Goal: Task Accomplishment & Management: Use online tool/utility

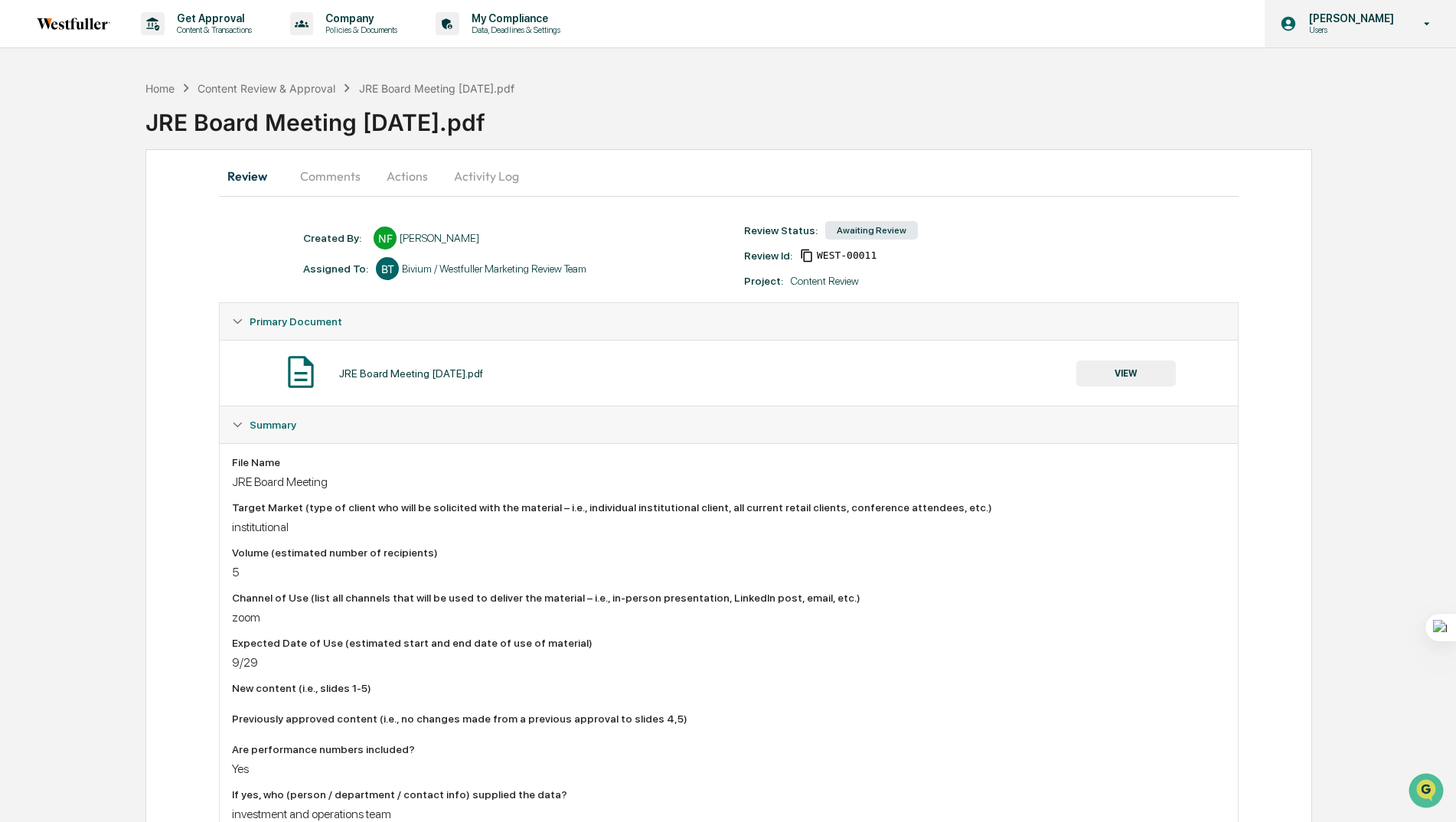
click at [1337, 30] on p "Users" at bounding box center [1349, 29] width 105 height 10
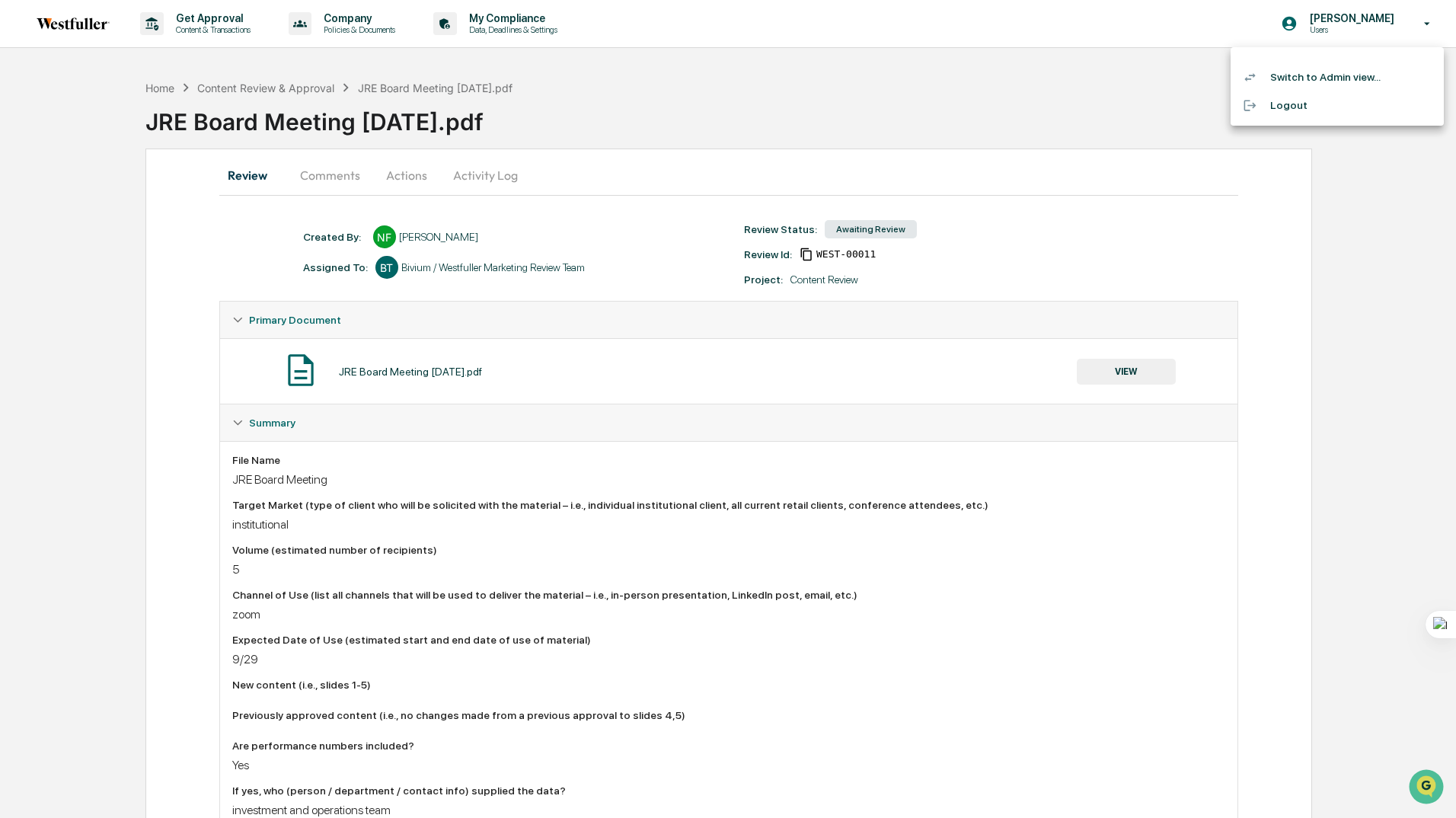
click at [1289, 86] on li "Switch to Admin view..." at bounding box center [1337, 77] width 214 height 28
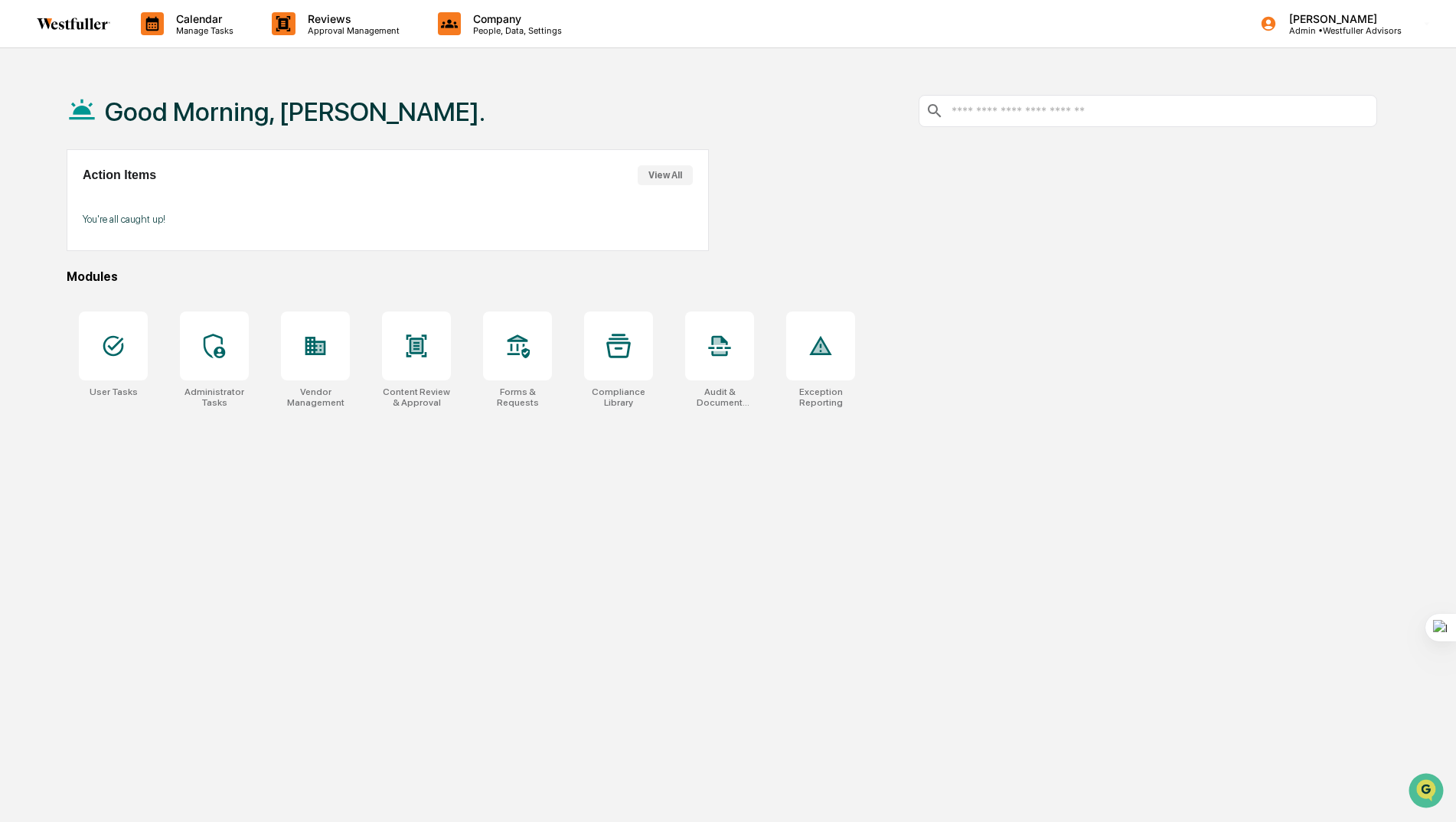
click at [671, 174] on button "View All" at bounding box center [665, 175] width 56 height 20
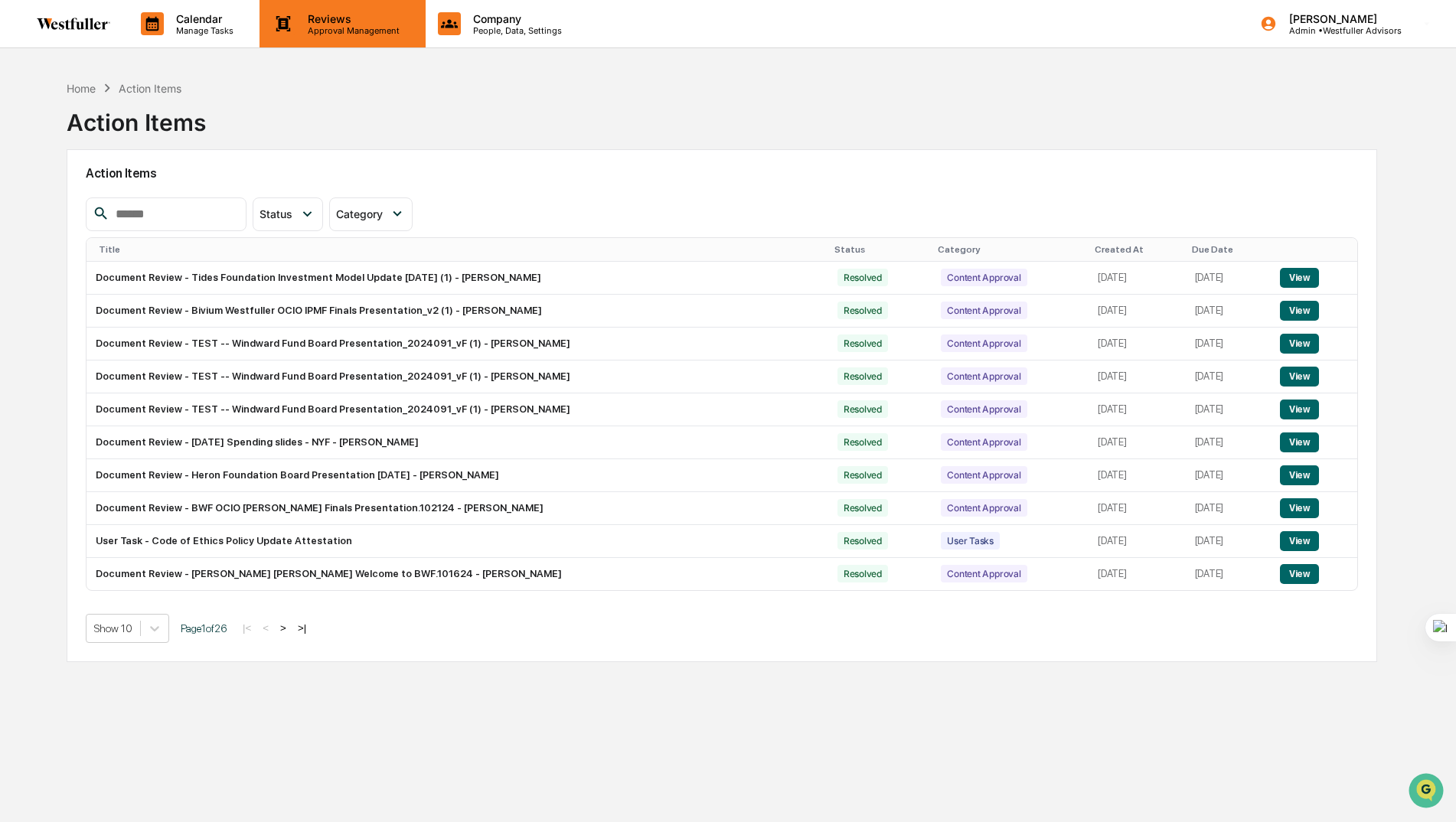
click at [329, 34] on p "Approval Management" at bounding box center [351, 30] width 112 height 10
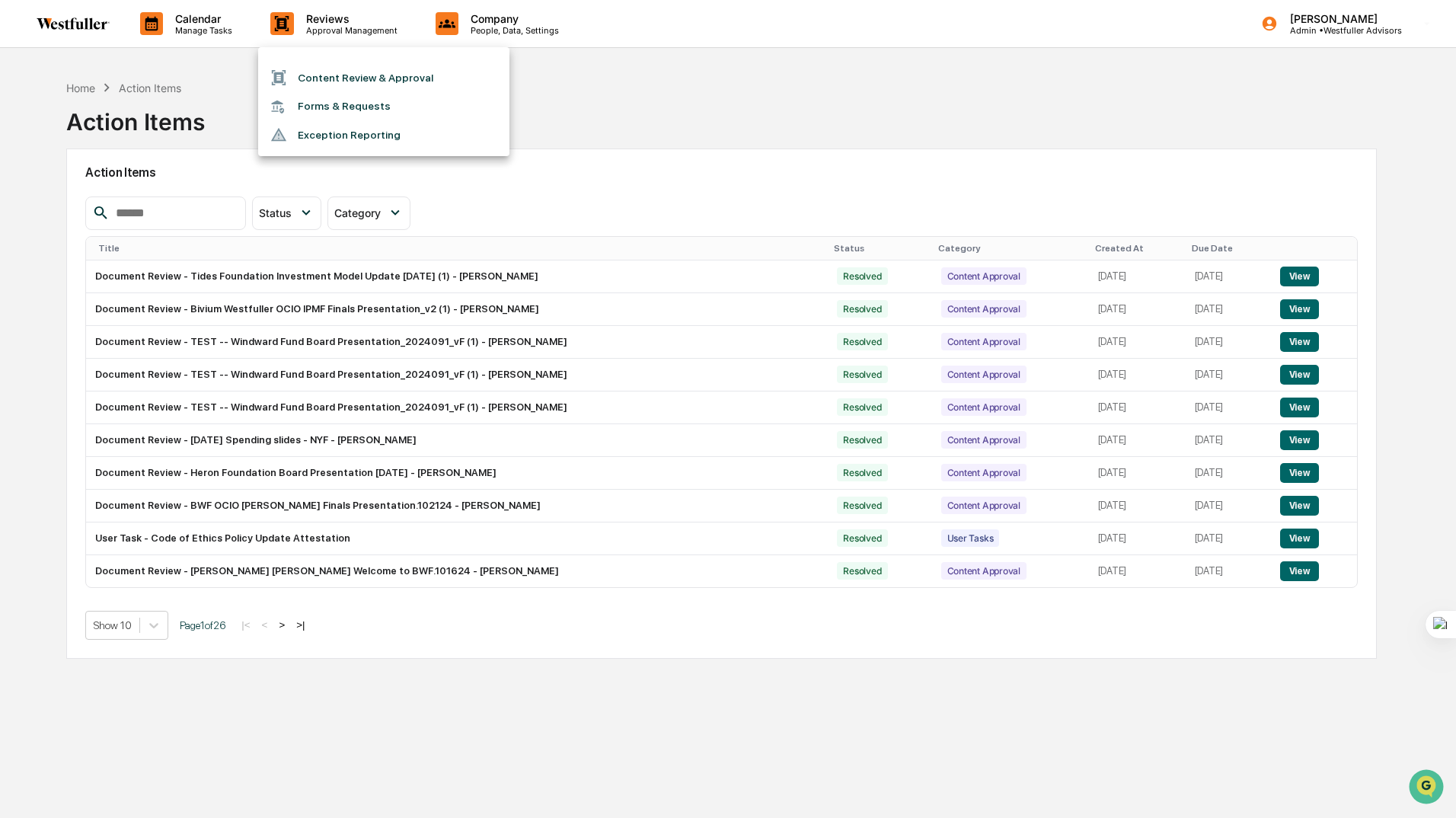
click at [330, 82] on li "Content Review & Approval" at bounding box center [383, 77] width 251 height 29
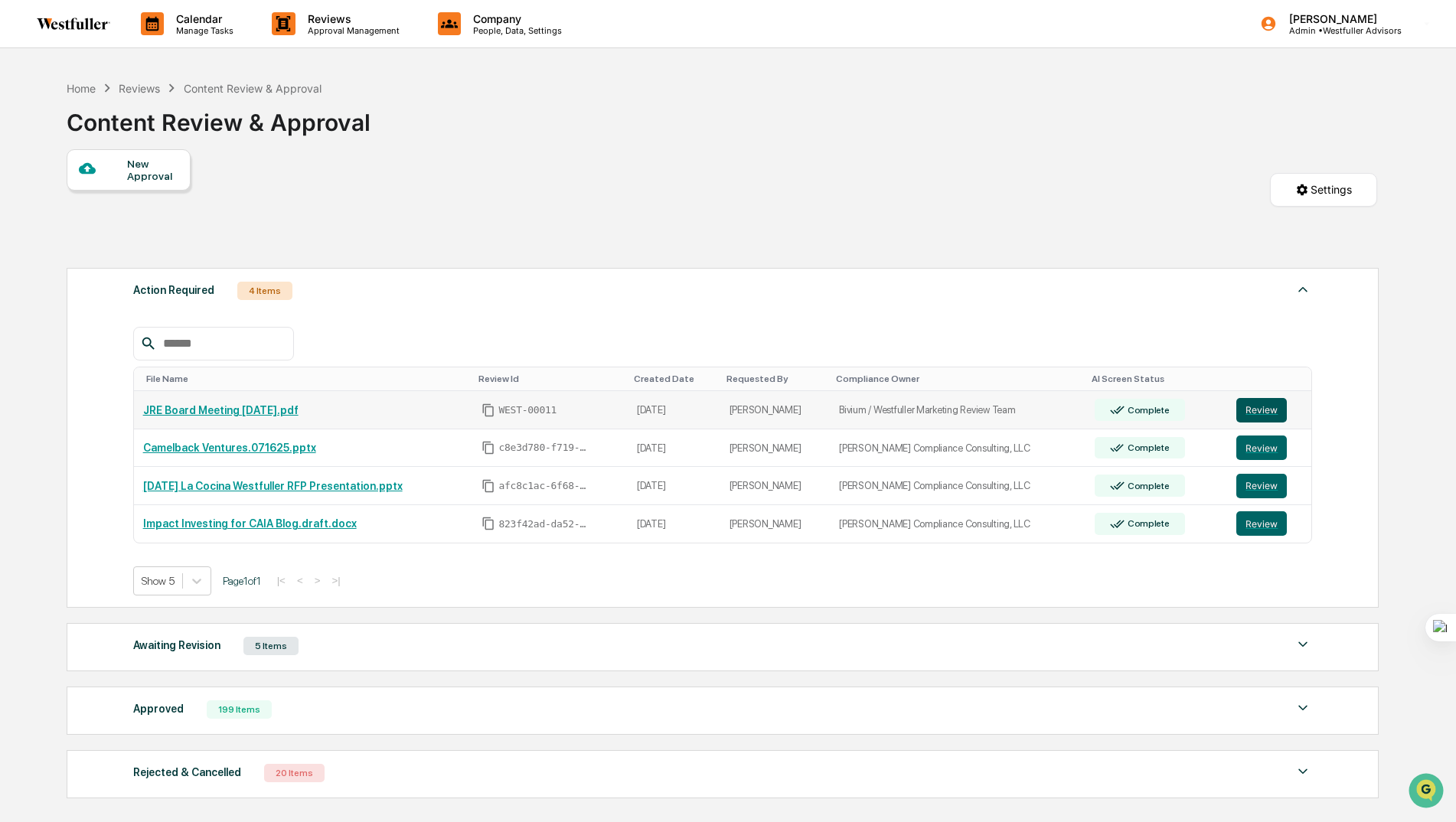
click at [1261, 410] on button "Review" at bounding box center [1261, 411] width 51 height 24
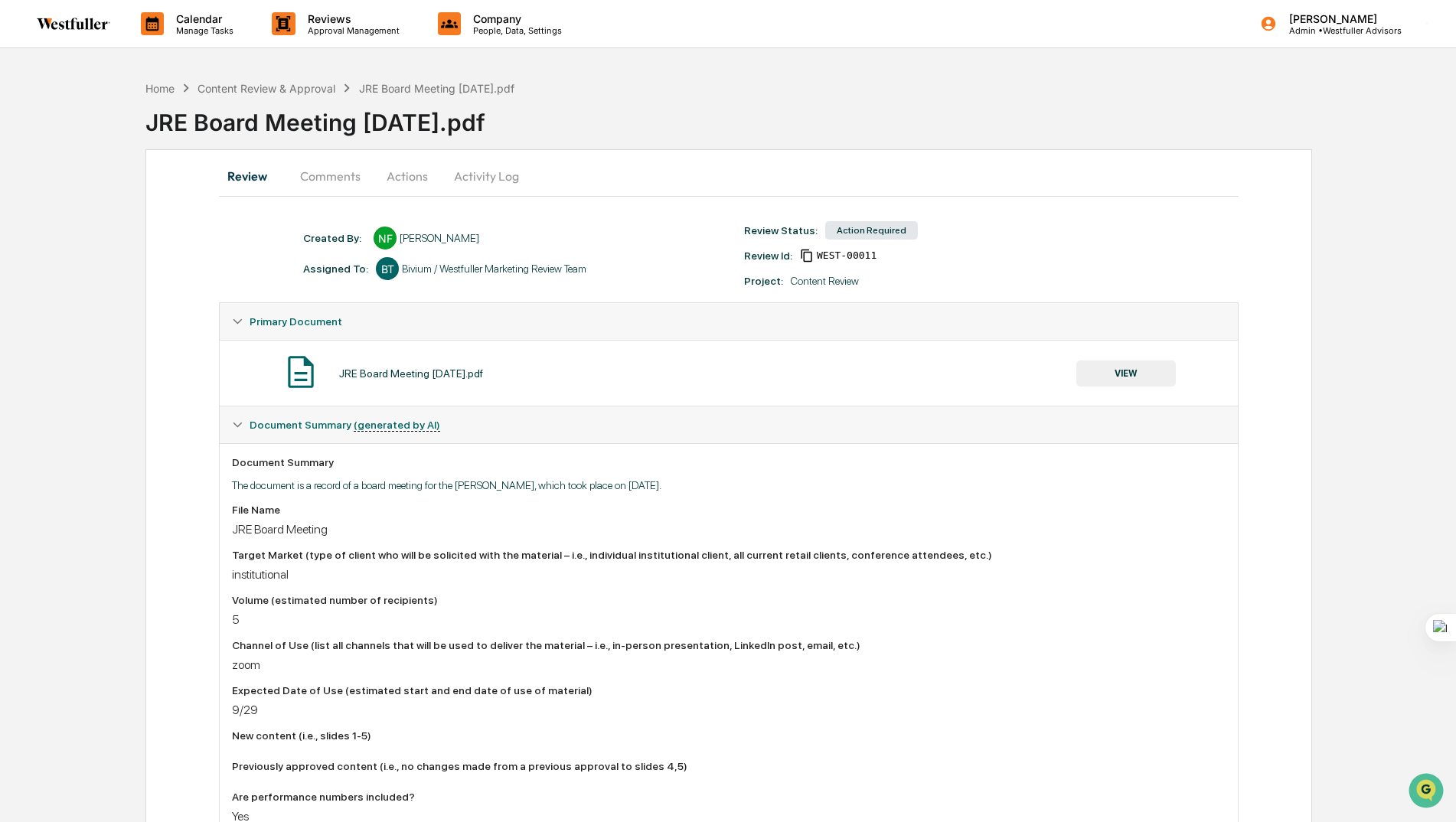
click at [325, 182] on button "Comments" at bounding box center [331, 175] width 85 height 37
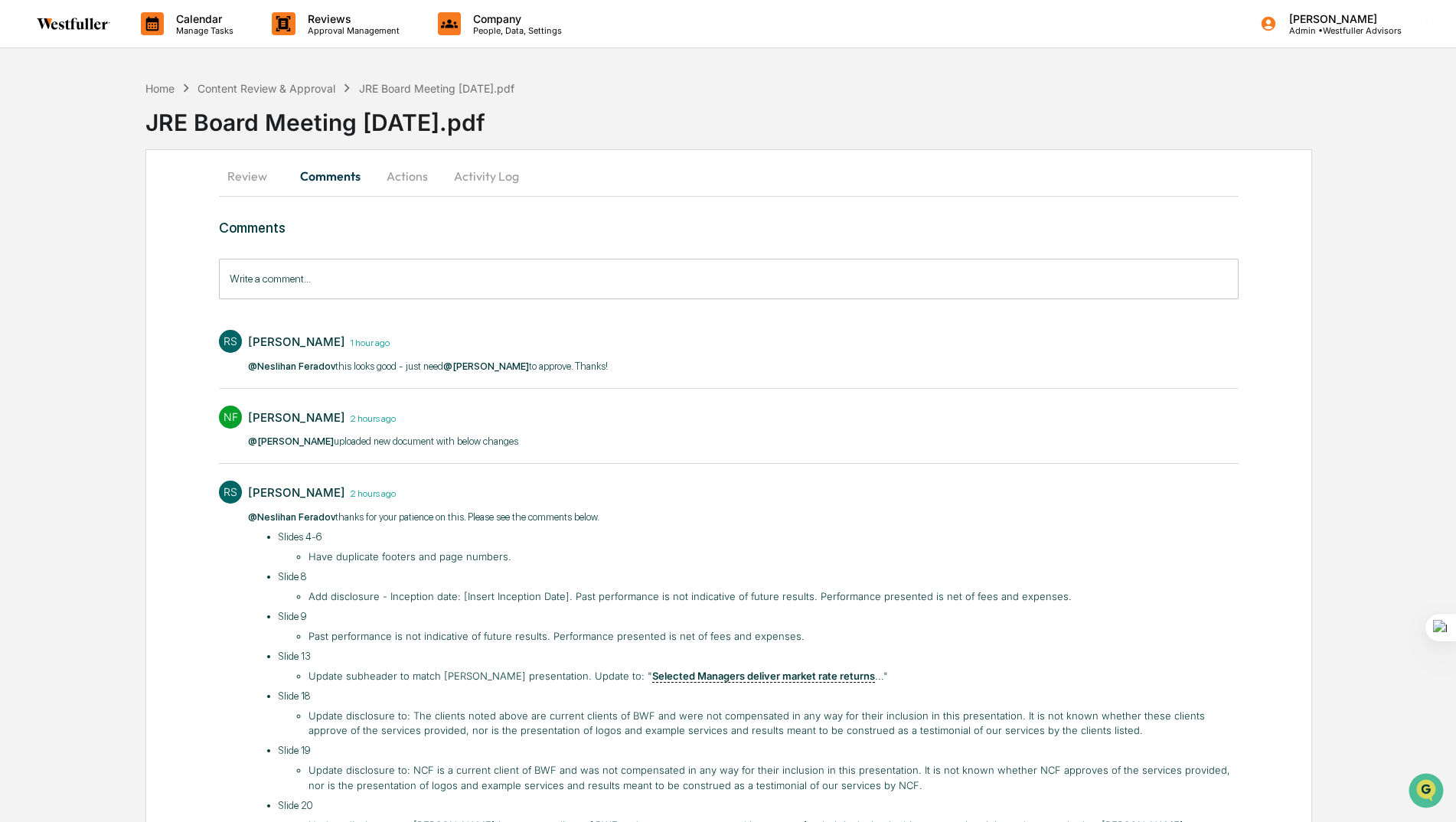
click at [413, 175] on button "Actions" at bounding box center [407, 175] width 69 height 37
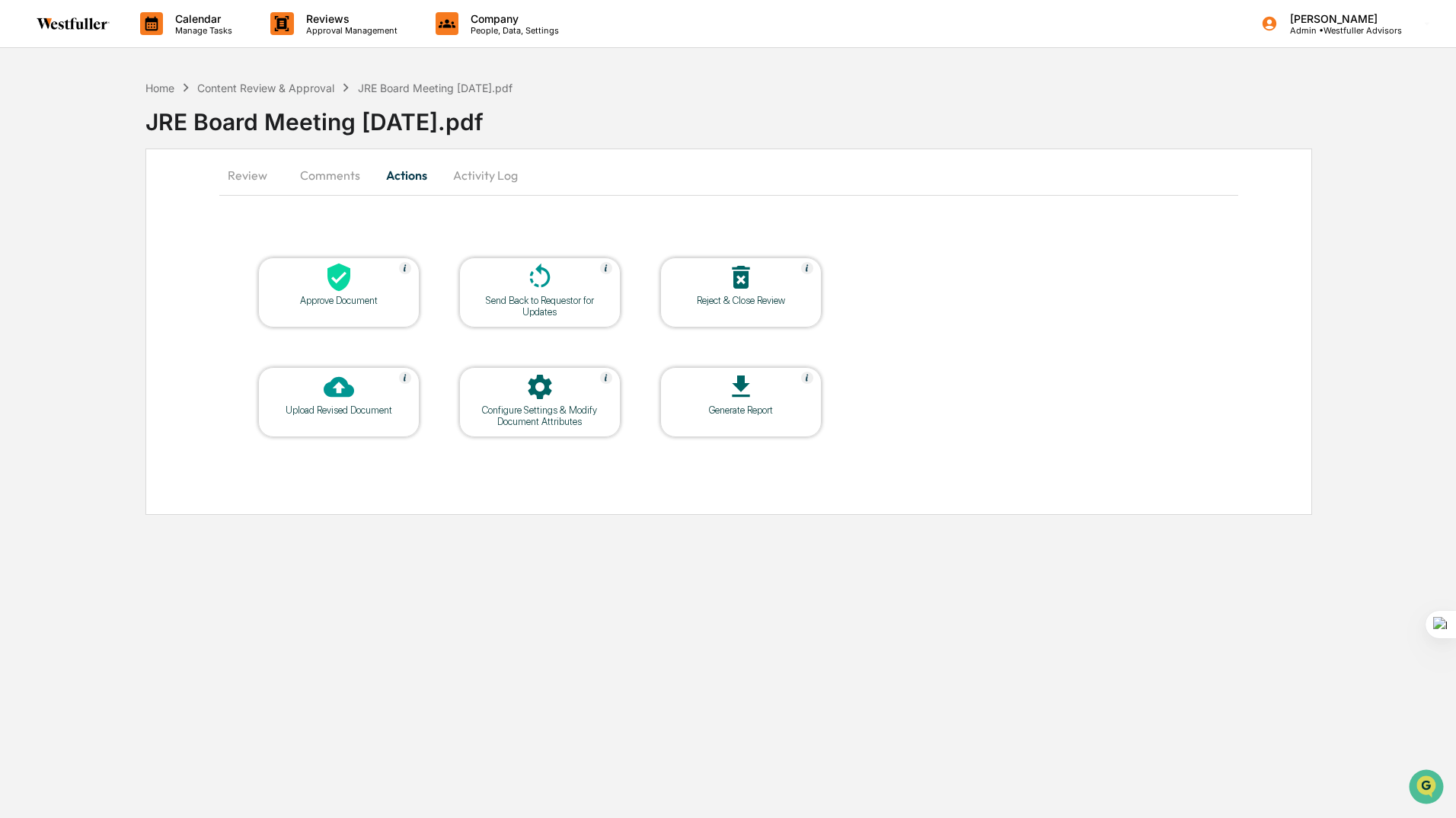
click at [337, 275] on icon at bounding box center [338, 277] width 22 height 28
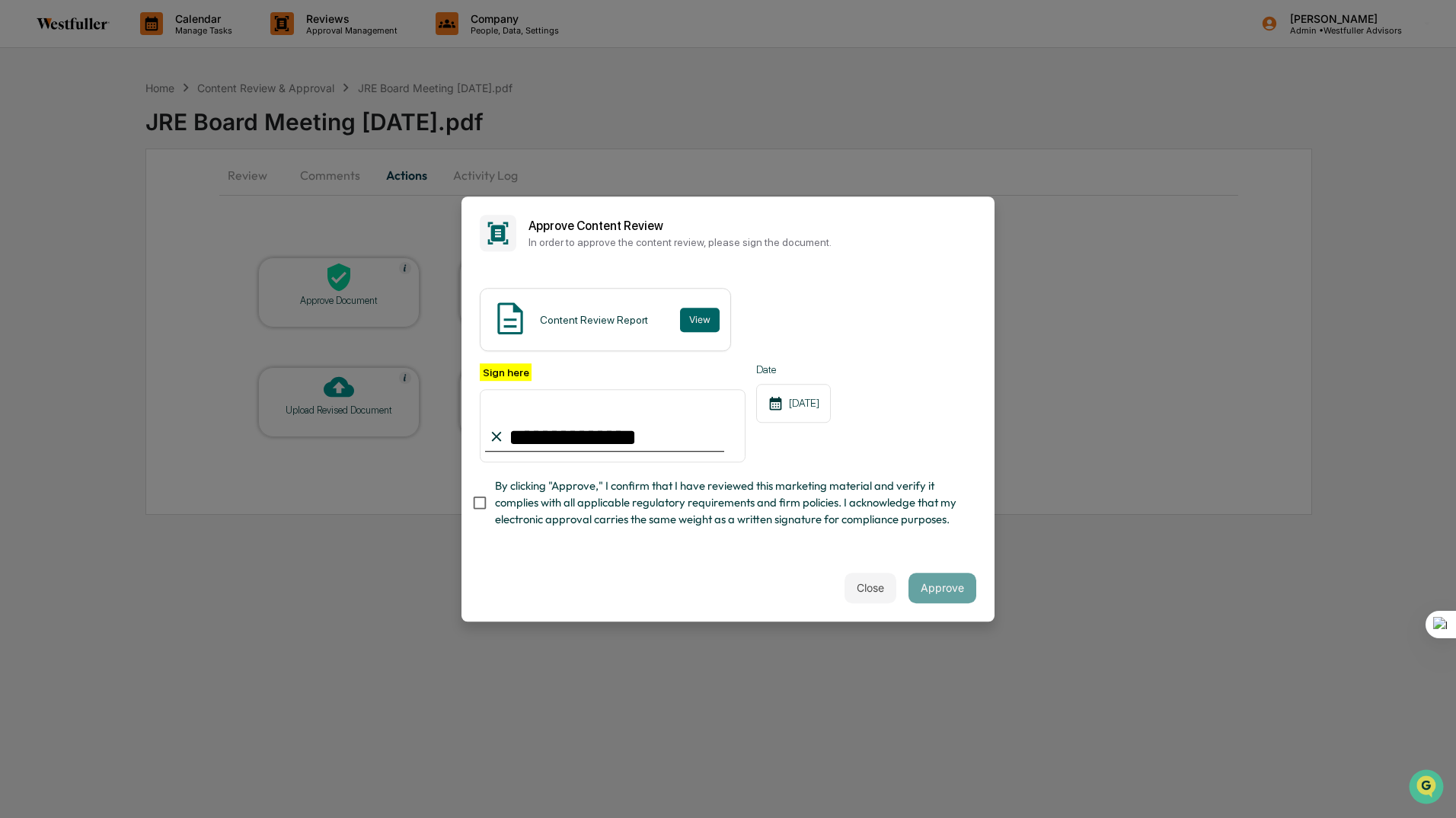
type input "**********"
click at [932, 591] on button "Approve" at bounding box center [942, 587] width 67 height 31
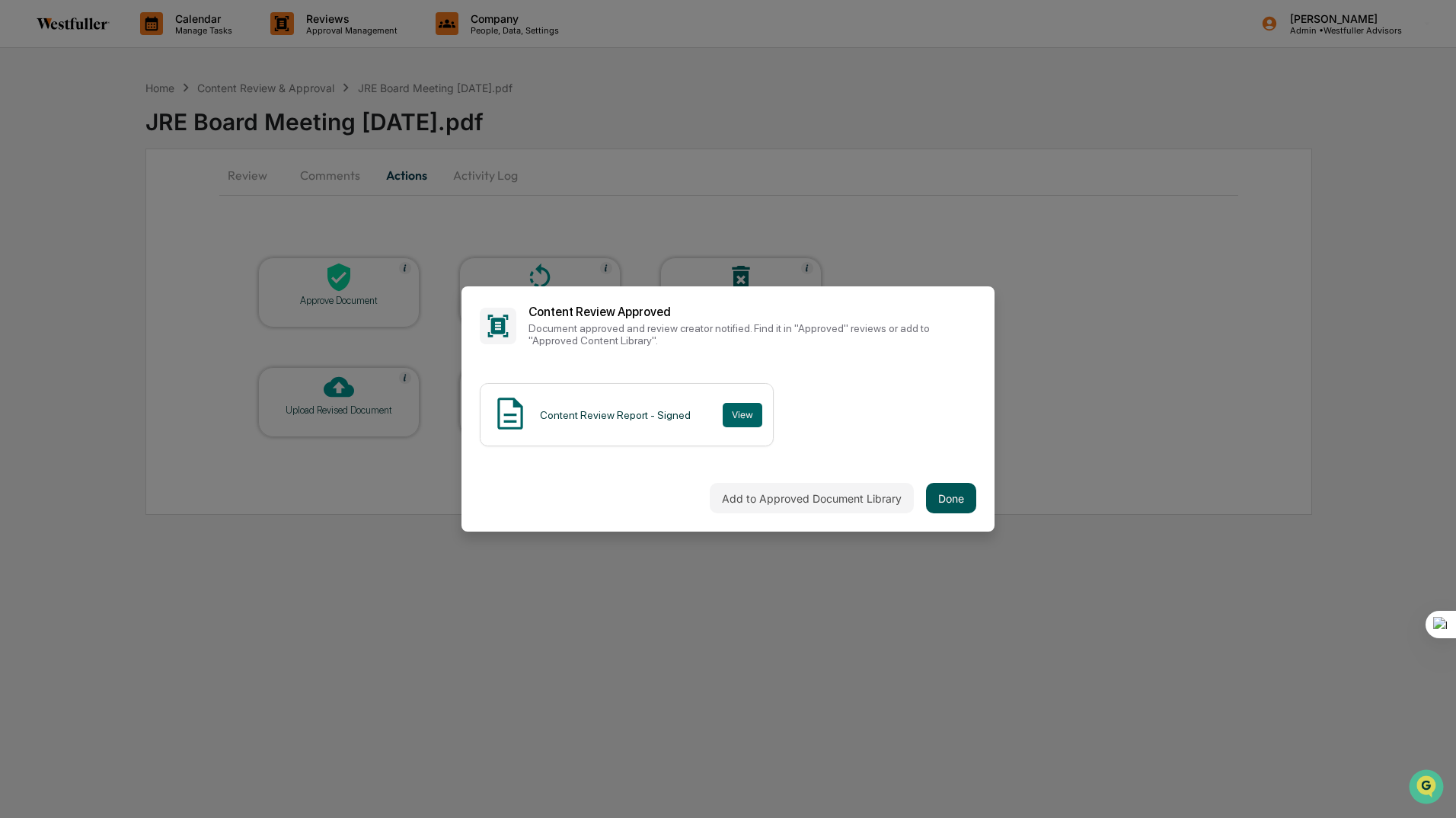
click at [950, 487] on button "Done" at bounding box center [951, 498] width 51 height 31
